Goal: Information Seeking & Learning: Learn about a topic

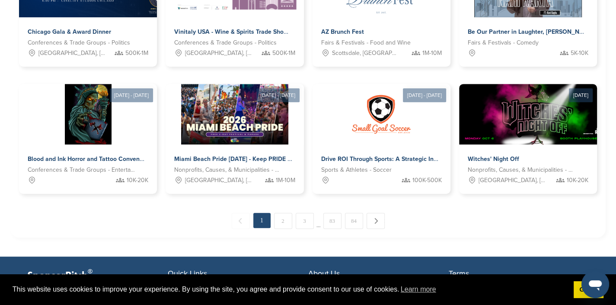
scroll to position [466, 0]
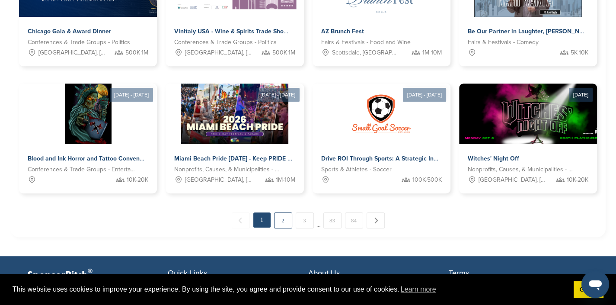
click at [286, 220] on link "2" at bounding box center [283, 220] width 18 height 16
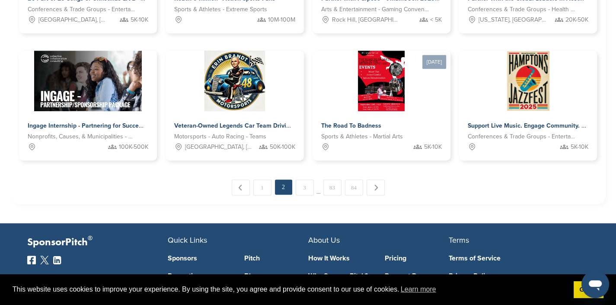
scroll to position [513, 0]
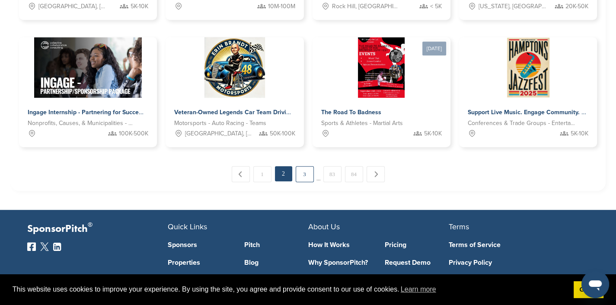
click at [303, 173] on link "3" at bounding box center [305, 174] width 18 height 16
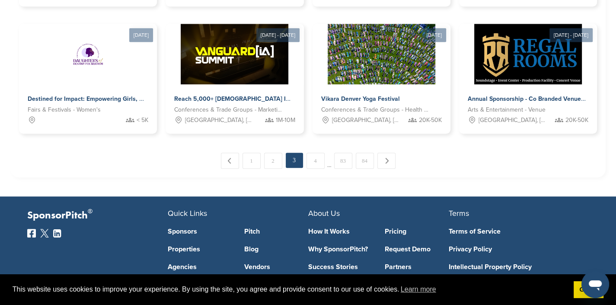
scroll to position [532, 0]
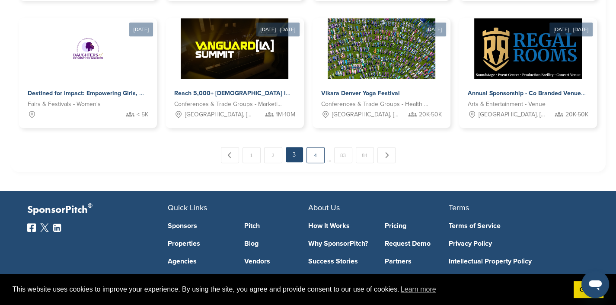
click at [315, 158] on link "4" at bounding box center [315, 155] width 18 height 16
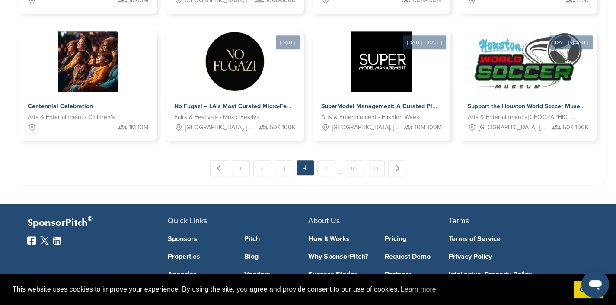
scroll to position [527, 0]
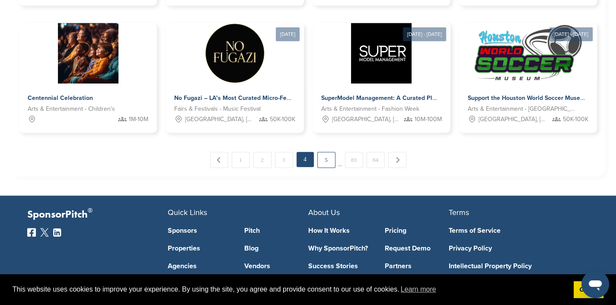
click at [328, 159] on link "5" at bounding box center [326, 160] width 18 height 16
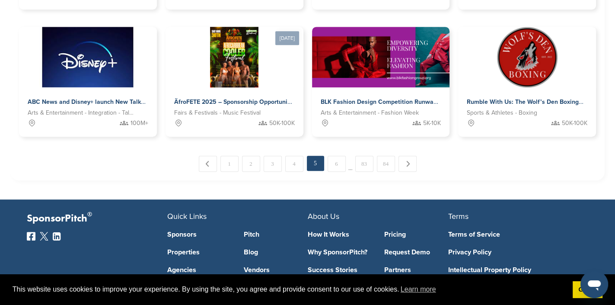
scroll to position [525, 0]
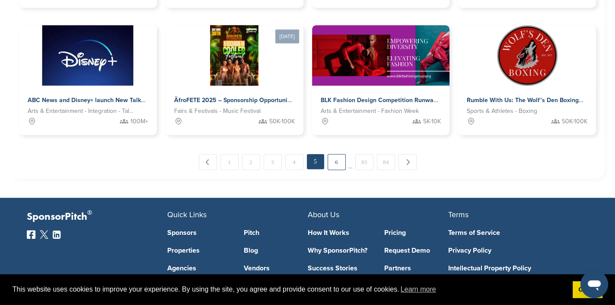
click at [335, 157] on link "6" at bounding box center [337, 162] width 18 height 16
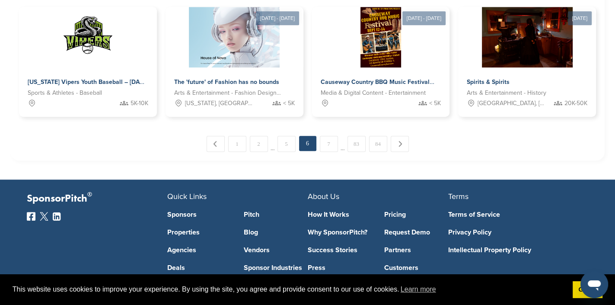
scroll to position [544, 0]
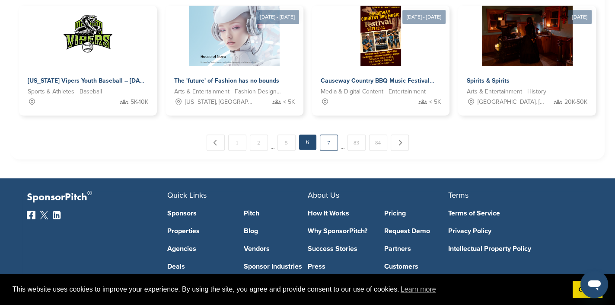
click at [326, 139] on link "7" at bounding box center [329, 142] width 18 height 16
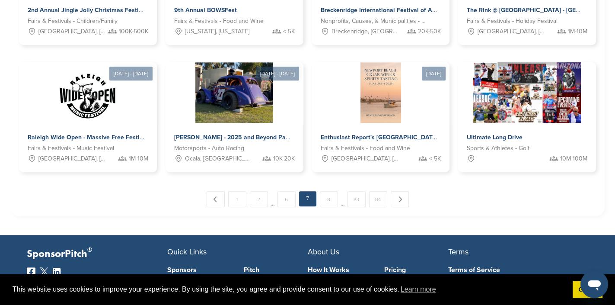
scroll to position [490, 0]
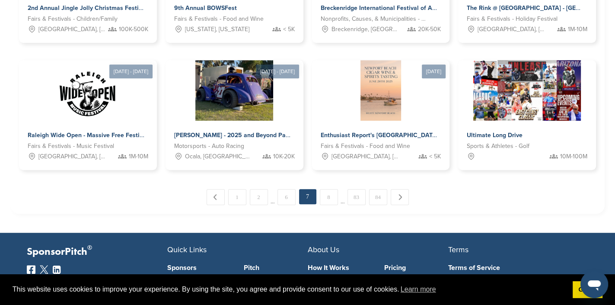
click at [326, 200] on link "8" at bounding box center [329, 197] width 18 height 16
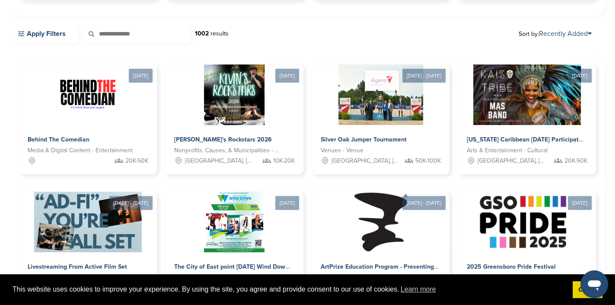
drag, startPoint x: 109, startPoint y: 29, endPoint x: 101, endPoint y: 38, distance: 12.2
click at [102, 38] on icon at bounding box center [97, 34] width 29 height 18
click at [103, 33] on icon at bounding box center [97, 34] width 29 height 18
click at [43, 32] on link "Apply Filters" at bounding box center [44, 34] width 68 height 18
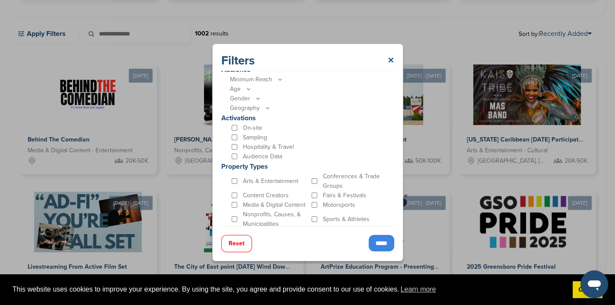
scroll to position [248, 0]
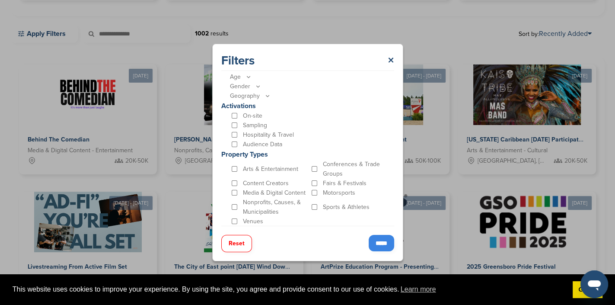
click at [370, 244] on input "*****" at bounding box center [382, 243] width 26 height 16
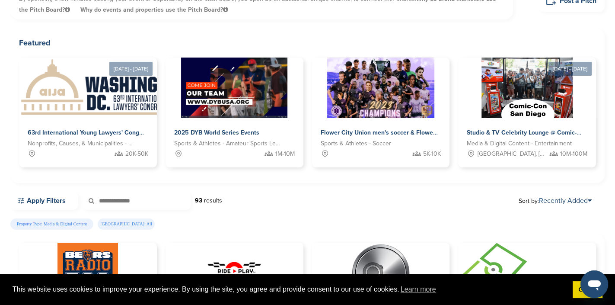
scroll to position [0, 0]
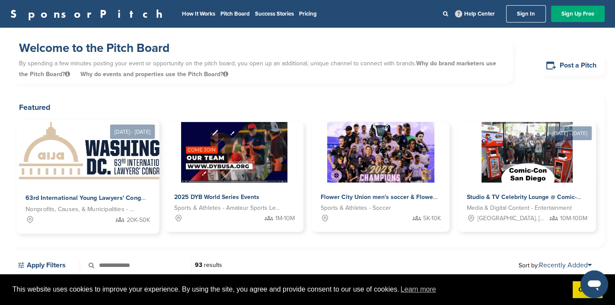
click at [74, 208] on span "Nonprofits, Causes, & Municipalities - Professional Development" at bounding box center [81, 209] width 111 height 10
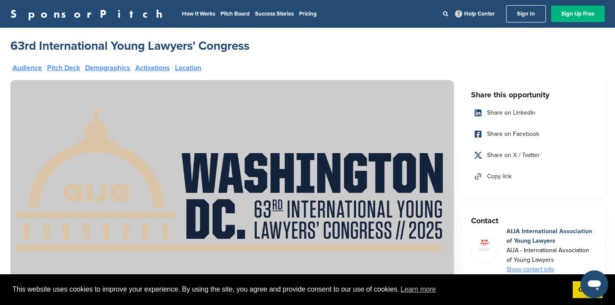
drag, startPoint x: 619, startPoint y: 34, endPoint x: 600, endPoint y: 21, distance: 23.1
click at [600, 21] on html "This website uses cookies to improve your experience. By using the site, you ag…" at bounding box center [307, 152] width 615 height 305
click at [299, 11] on link "Pricing" at bounding box center [308, 13] width 18 height 7
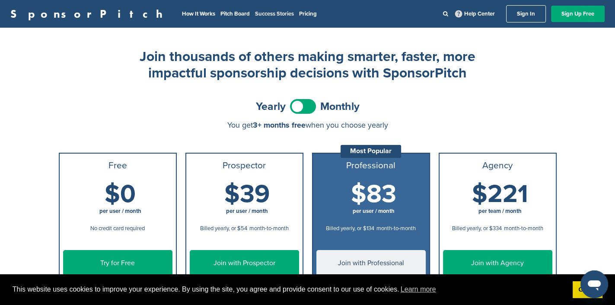
click at [255, 14] on link "Success Stories" at bounding box center [274, 13] width 39 height 7
